Goal: Transaction & Acquisition: Purchase product/service

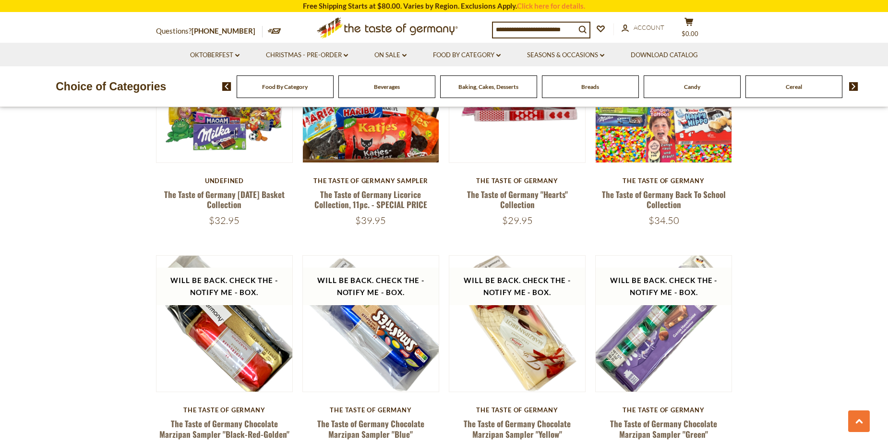
scroll to position [1488, 0]
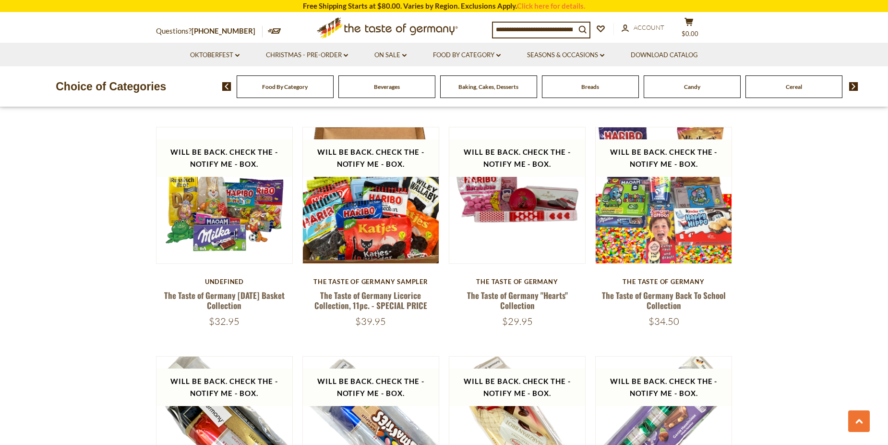
click at [547, 23] on input at bounding box center [534, 29] width 83 height 13
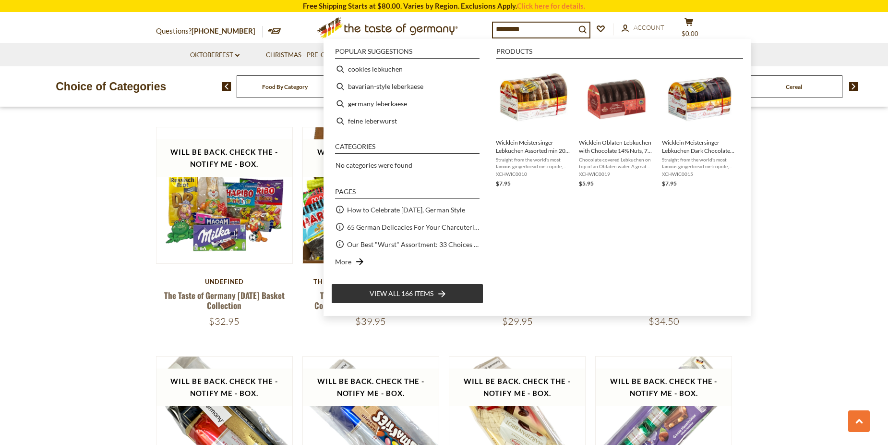
type input "*********"
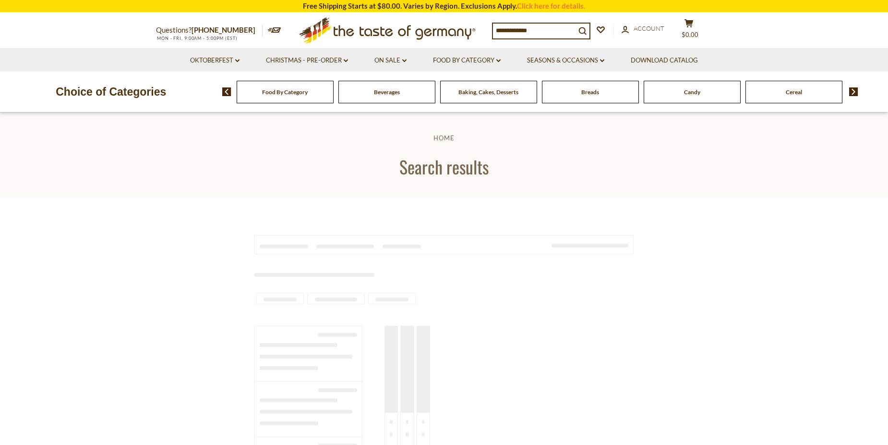
type input "*********"
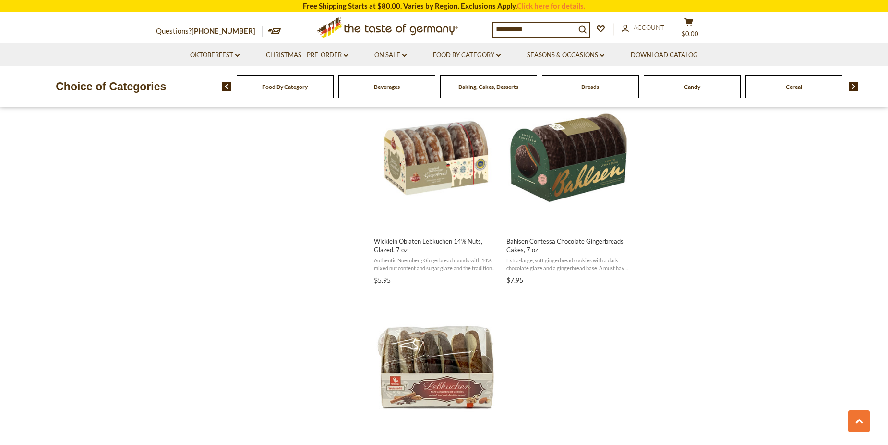
scroll to position [1680, 0]
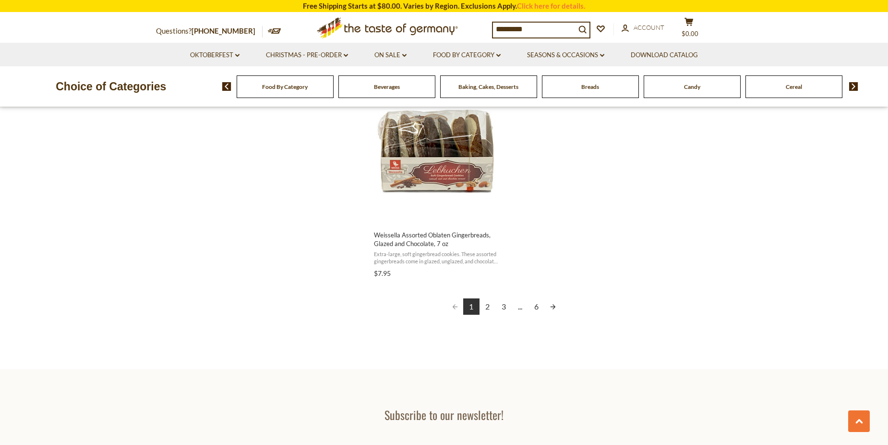
click at [555, 299] on link "Next page" at bounding box center [553, 306] width 16 height 16
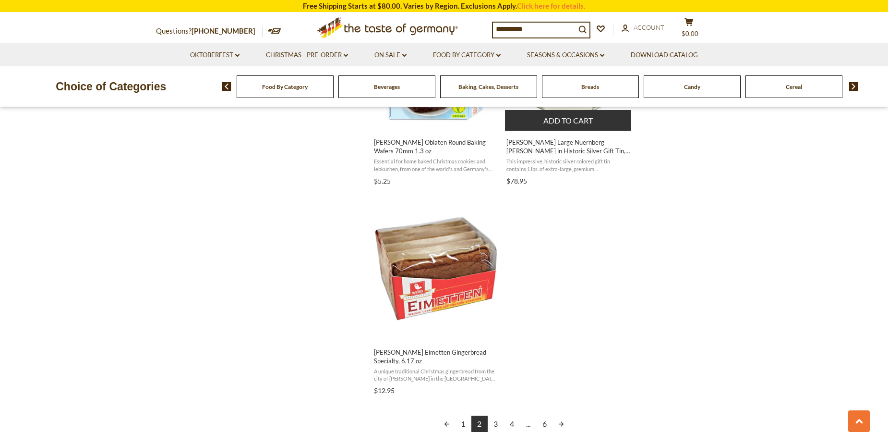
scroll to position [1632, 0]
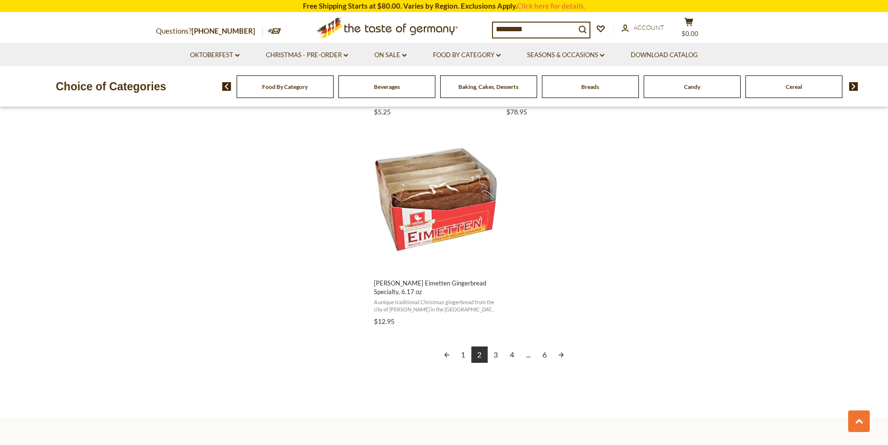
click at [559, 355] on link "Next page" at bounding box center [561, 354] width 16 height 16
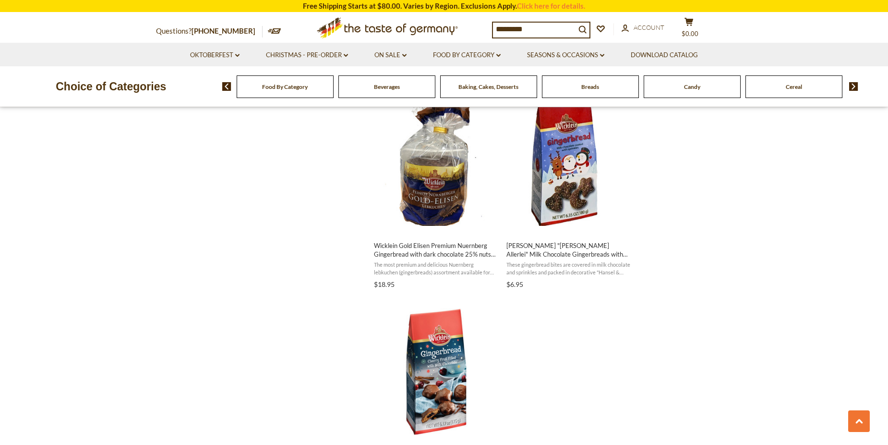
scroll to position [1632, 0]
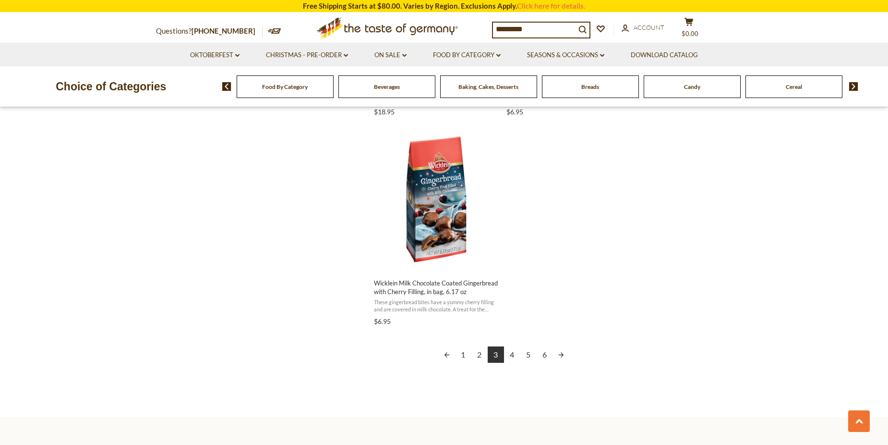
click at [564, 355] on link "Next page" at bounding box center [561, 354] width 16 height 16
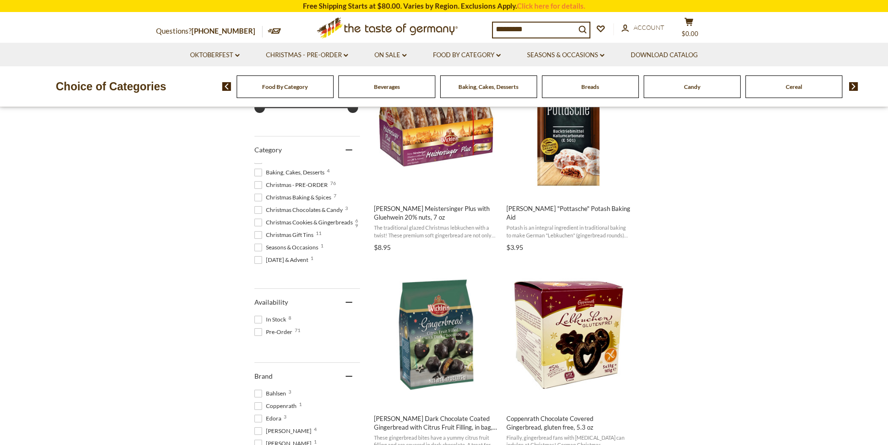
scroll to position [30, 0]
click at [260, 236] on span at bounding box center [258, 233] width 8 height 8
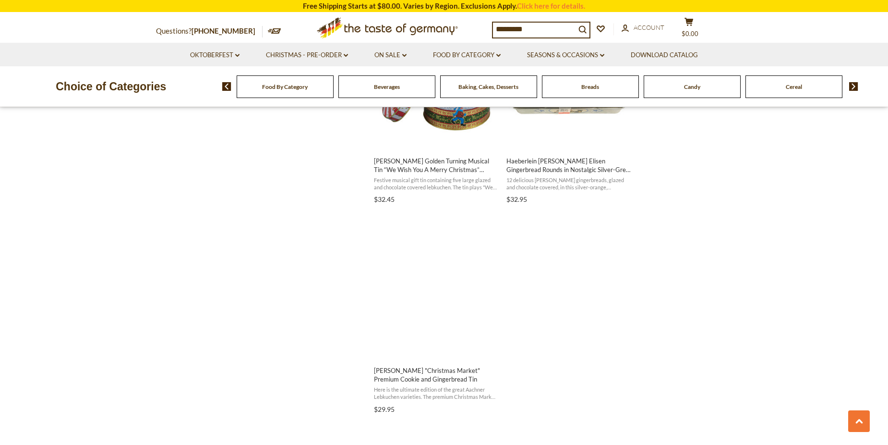
scroll to position [1152, 0]
